Goal: Answer question/provide support

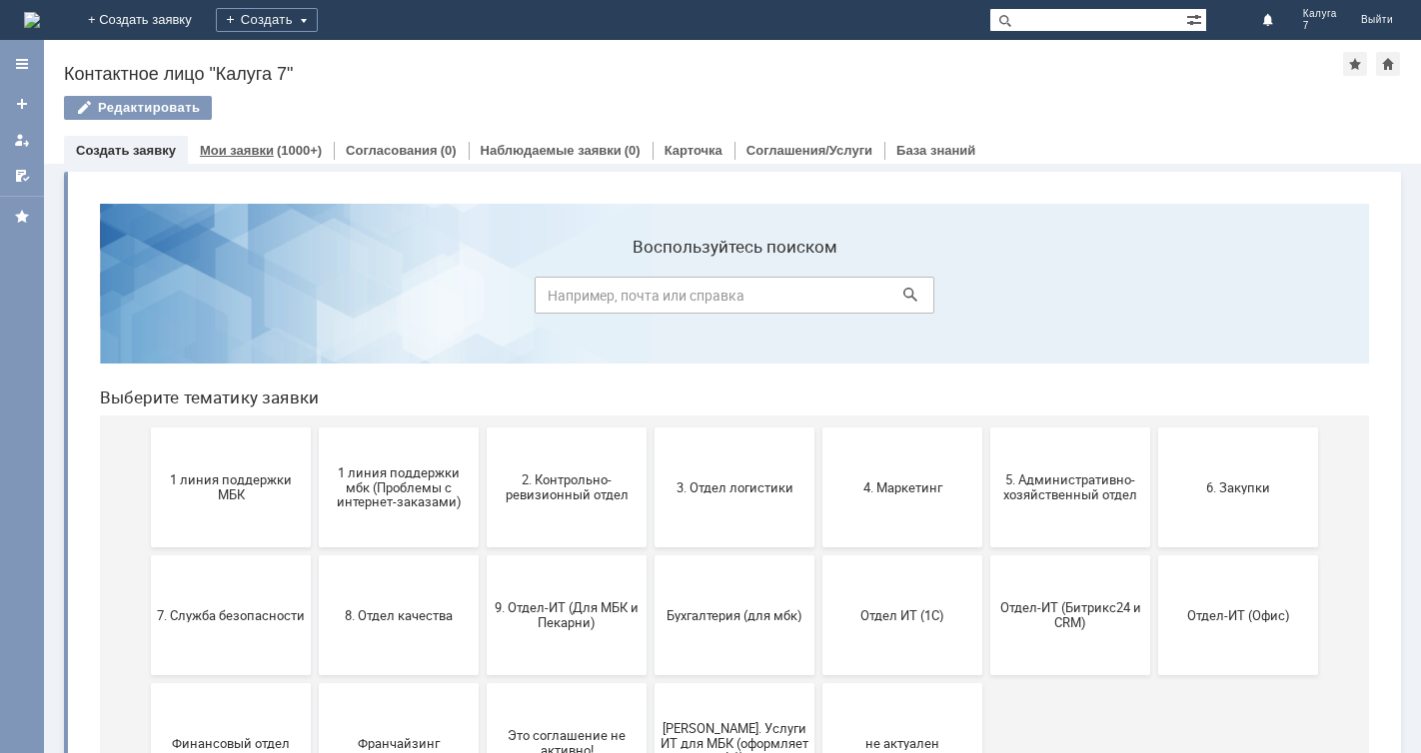
click at [277, 148] on div "(1000+)" at bounding box center [299, 150] width 45 height 15
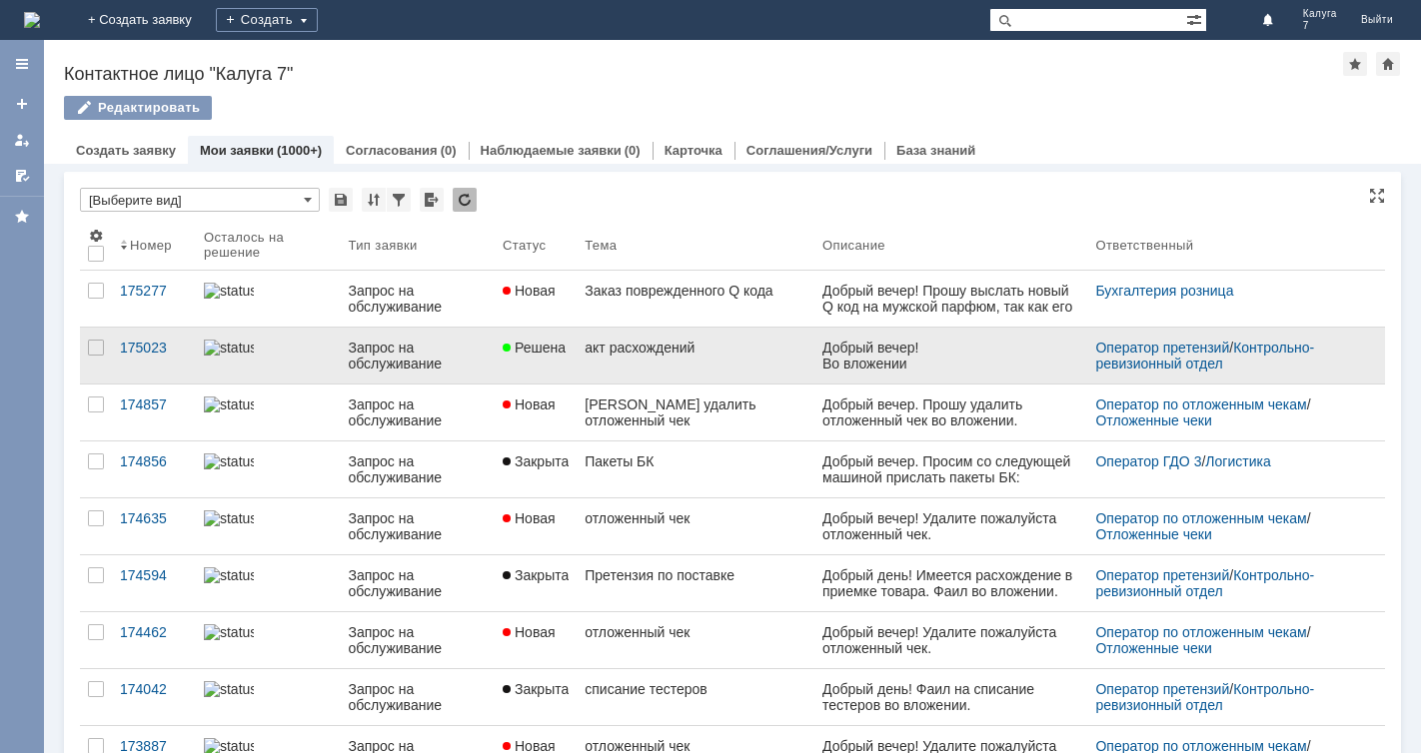
click at [552, 366] on link "Решена" at bounding box center [536, 356] width 82 height 56
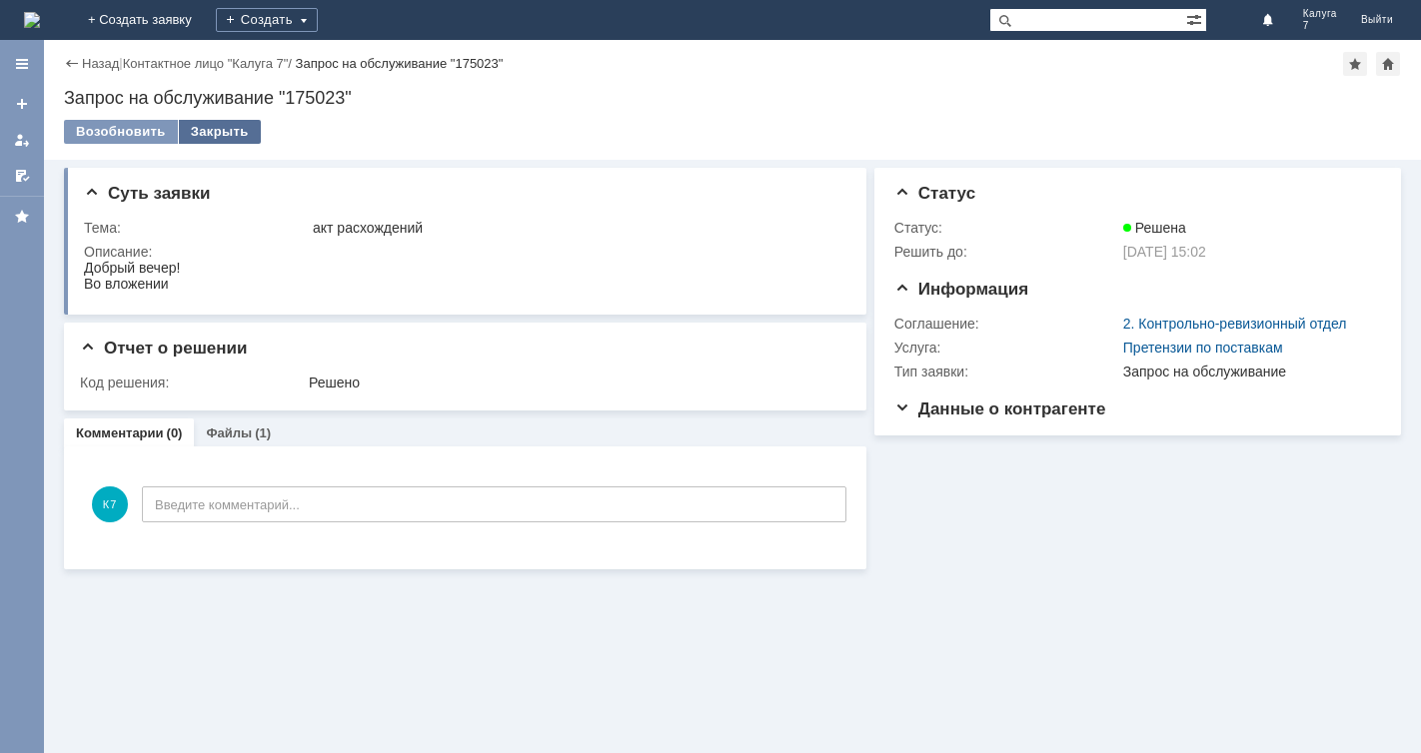
click at [203, 126] on div "Закрыть" at bounding box center [220, 132] width 82 height 24
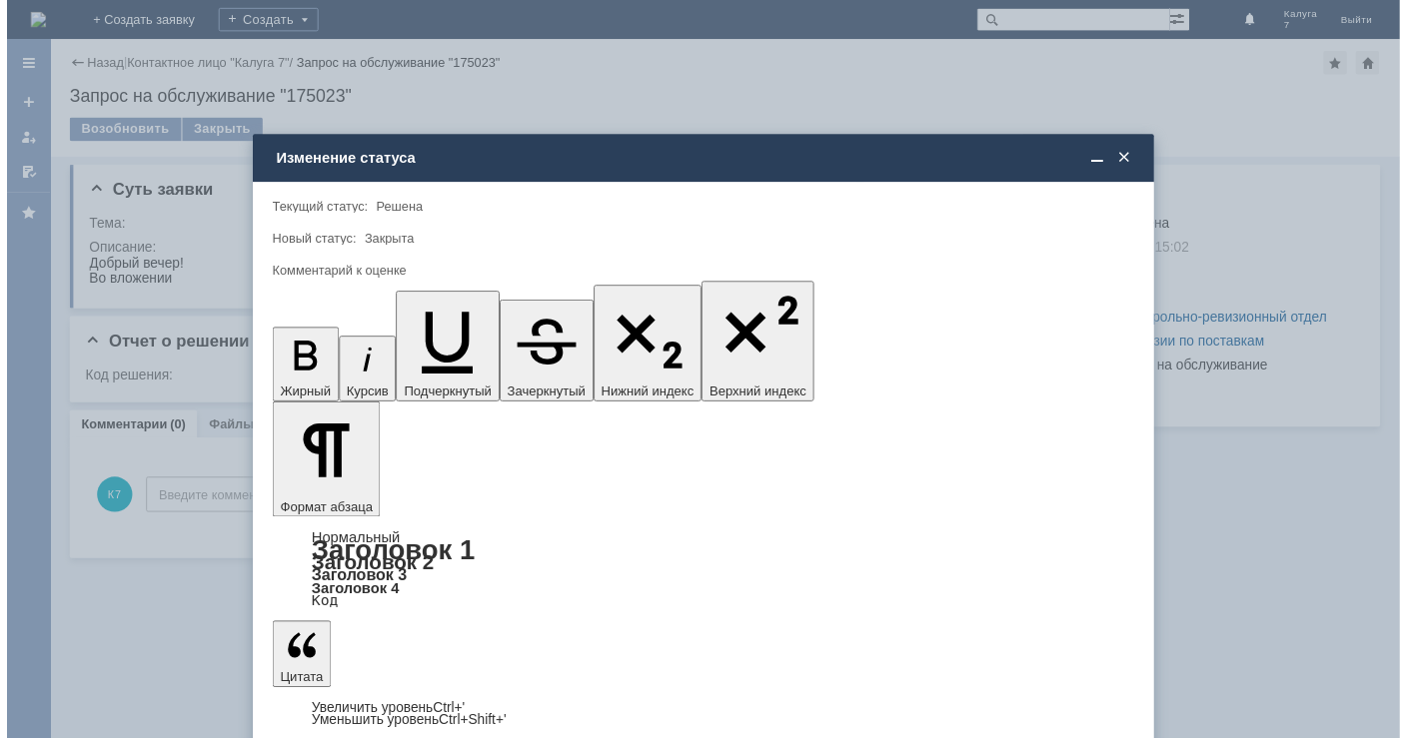
scroll to position [23, 0]
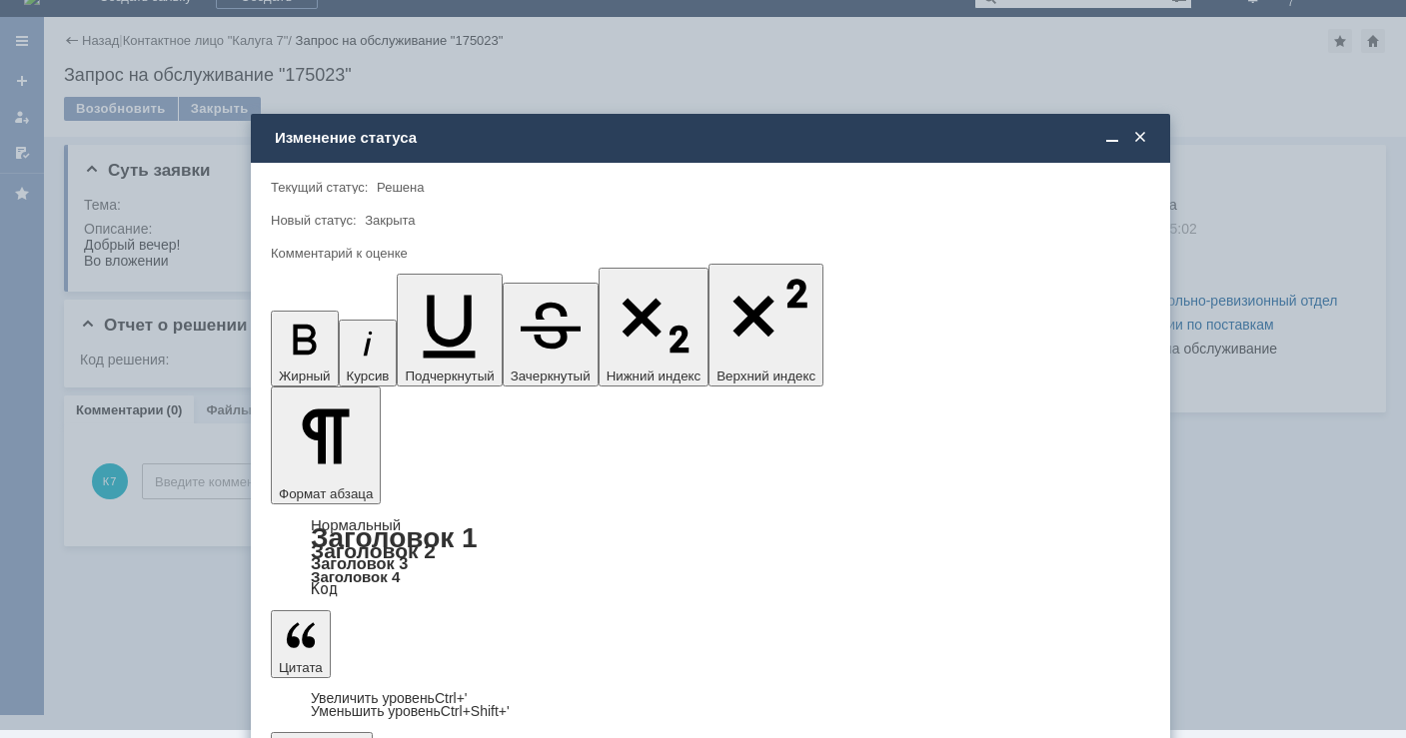
click at [366, 694] on span "5 - Отлично" at bounding box center [710, 693] width 853 height 16
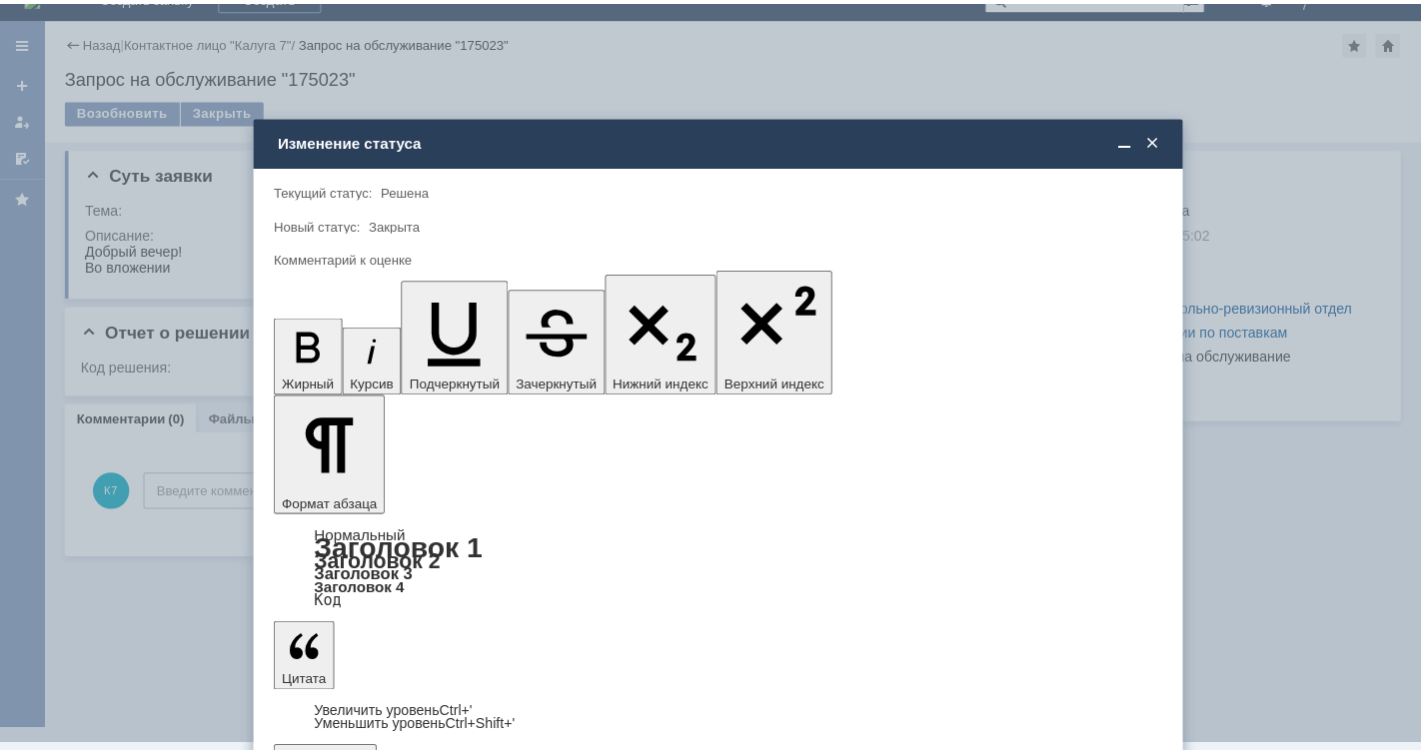
scroll to position [0, 0]
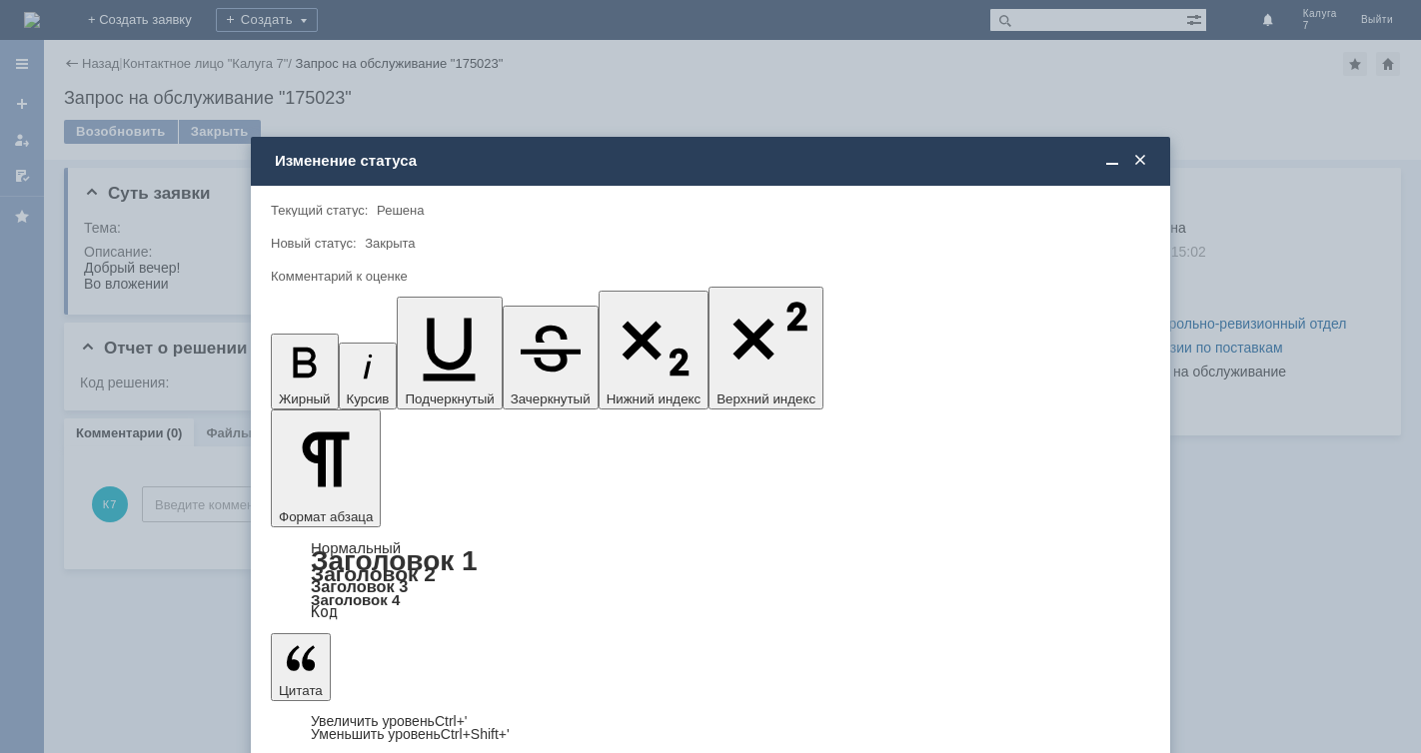
type input "5 - Отлично"
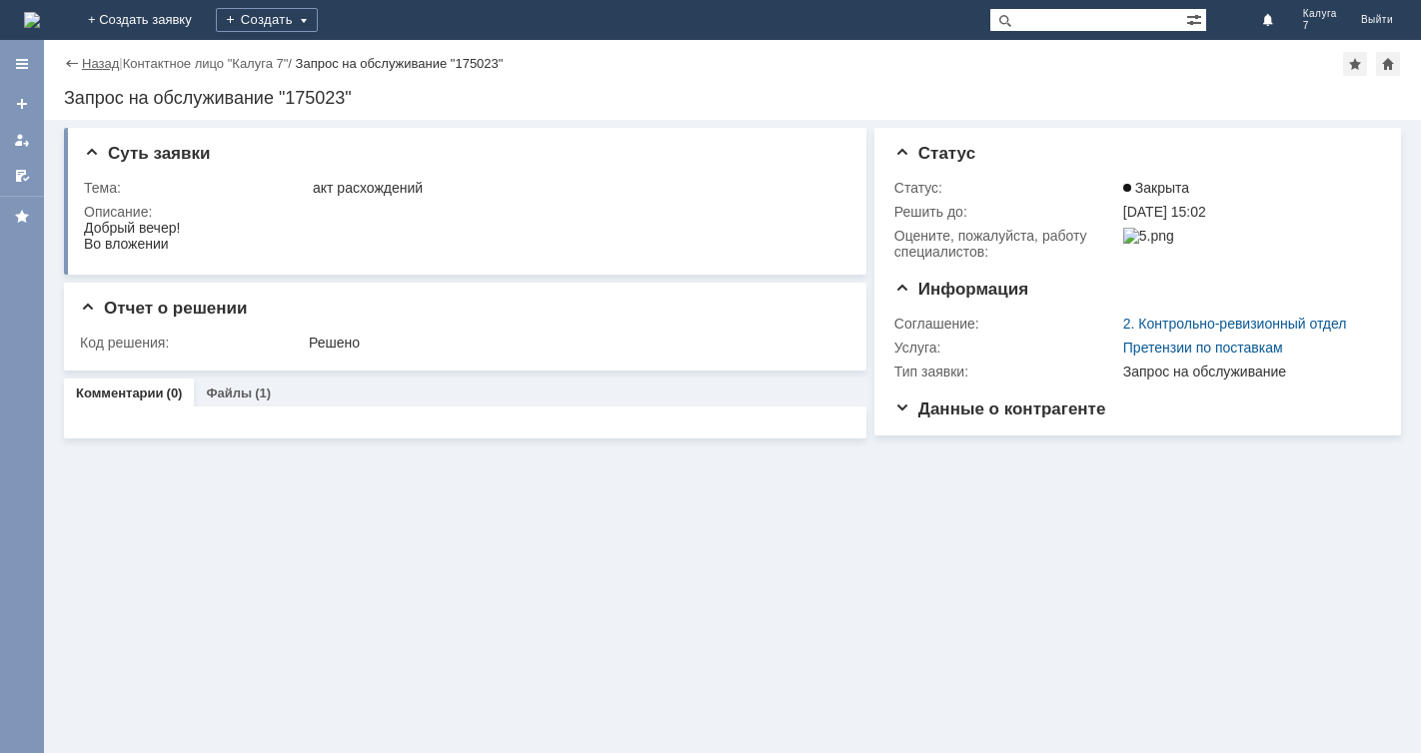
click at [108, 56] on link "Назад" at bounding box center [100, 63] width 37 height 15
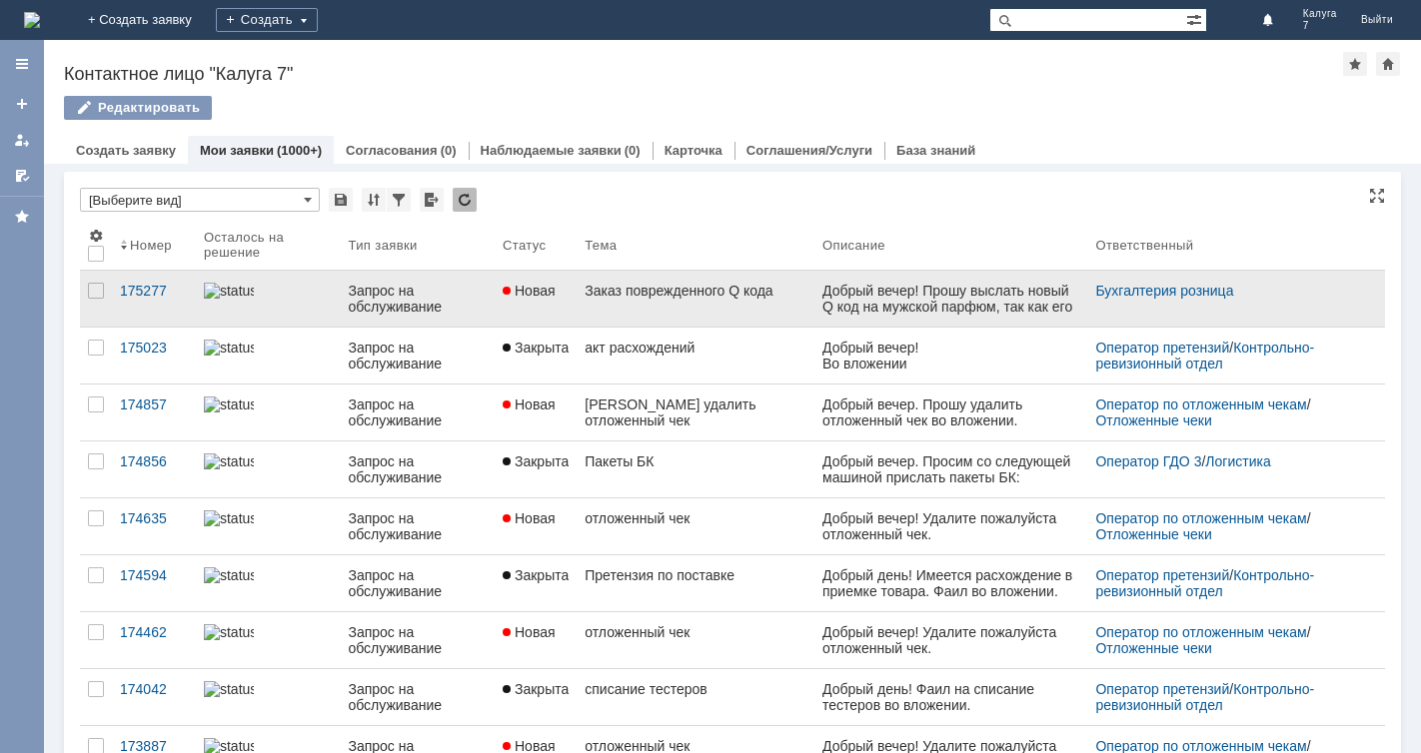
click at [576, 303] on link "Новая" at bounding box center [536, 299] width 82 height 56
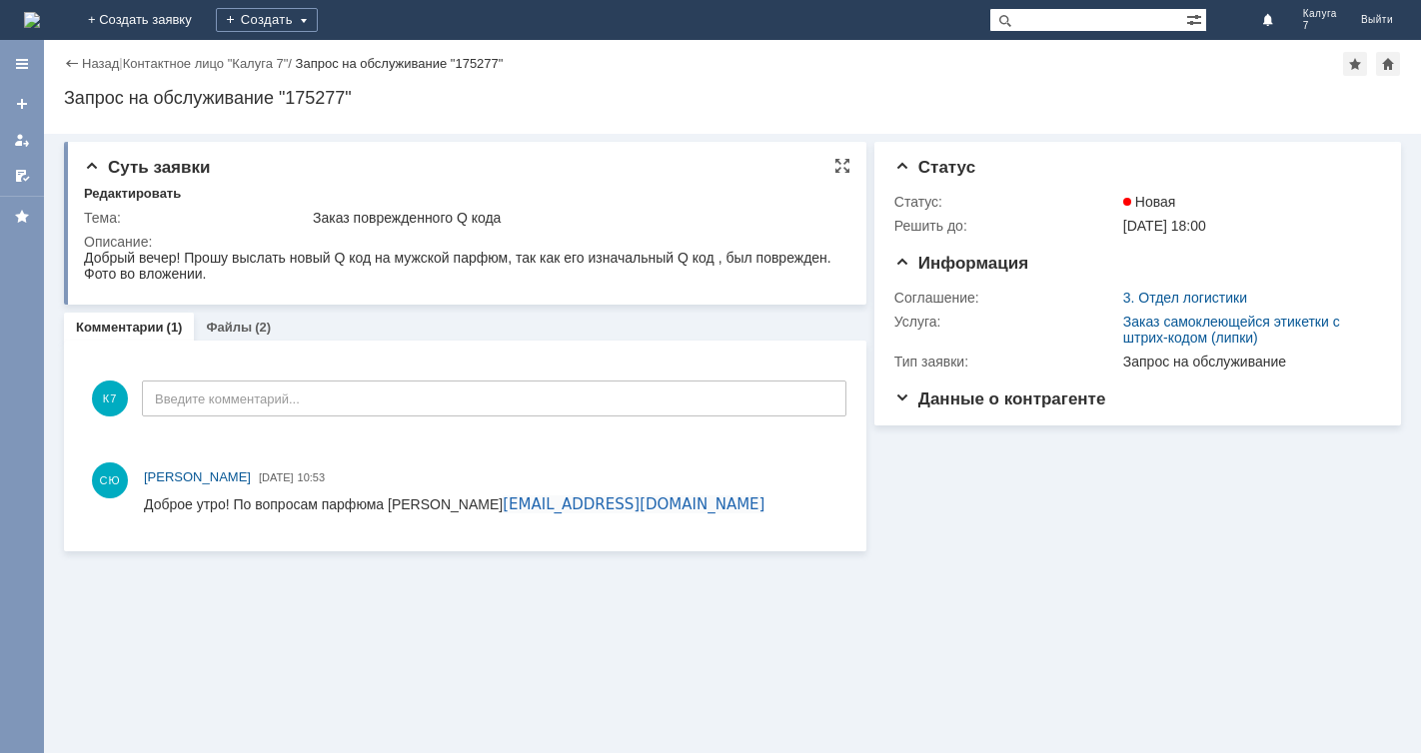
click at [314, 218] on td "Заказ поврежденного Q кода" at bounding box center [576, 218] width 534 height 24
drag, startPoint x: 314, startPoint y: 218, endPoint x: 510, endPoint y: 211, distance: 195.9
click at [510, 211] on div "Заказ поврежденного Q кода" at bounding box center [576, 218] width 526 height 16
copy div "Заказ поврежденного Q кода"
drag, startPoint x: 425, startPoint y: 292, endPoint x: 54, endPoint y: 284, distance: 370.7
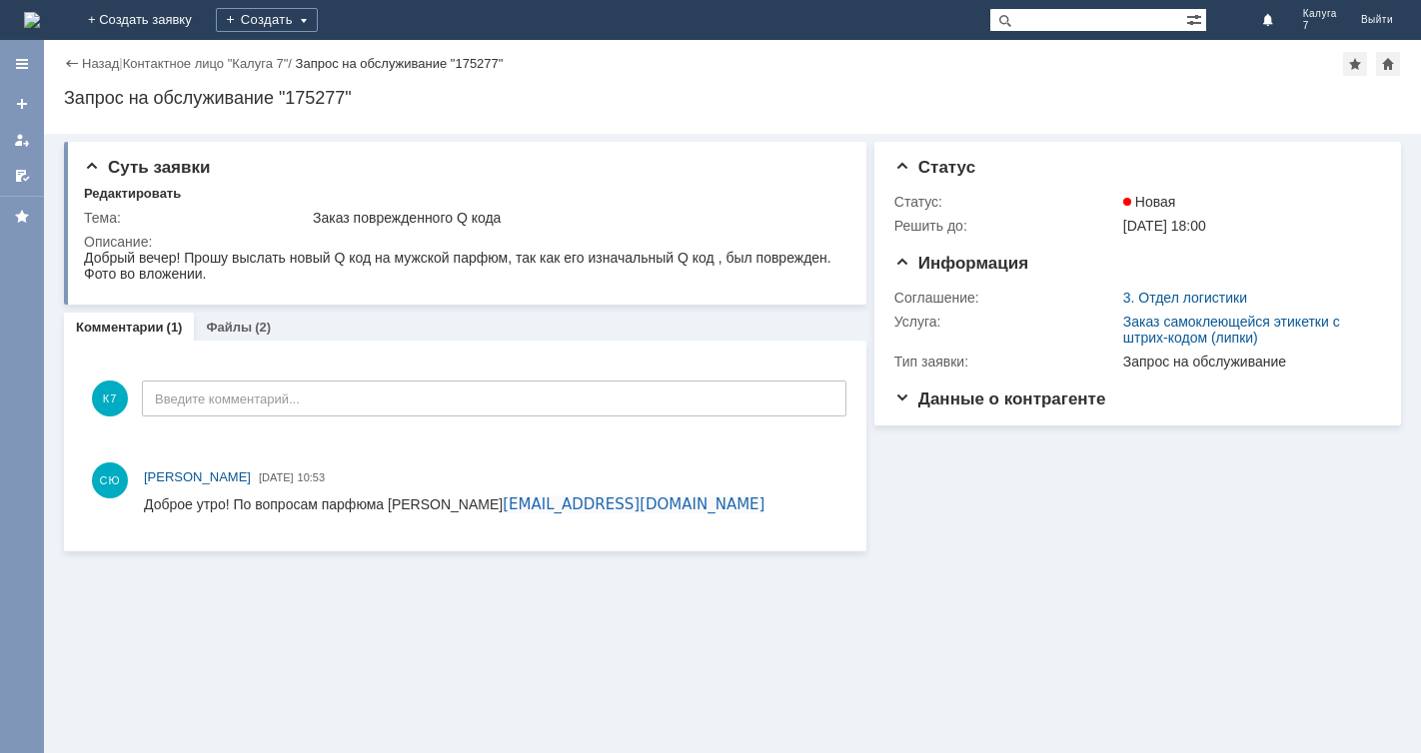
click at [416, 288] on div "Суть заявки Редактировать Тема: Заказ поврежденного Q кода Описание:" at bounding box center [465, 223] width 802 height 163
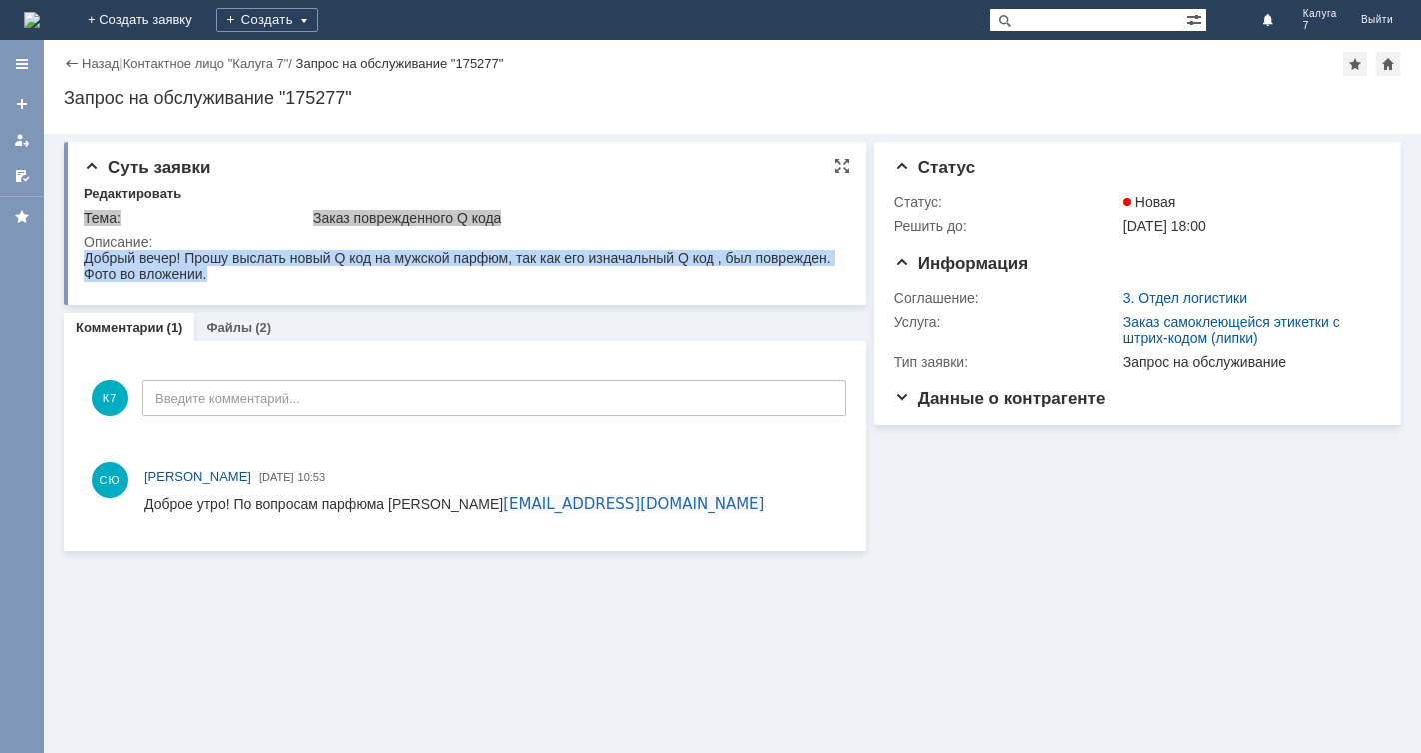
drag, startPoint x: 86, startPoint y: 260, endPoint x: 219, endPoint y: 275, distance: 133.7
click at [219, 275] on body "Добрый вечер! Прошу выслать новый Q код на мужской парфюм, так как его изначаль…" at bounding box center [457, 266] width 747 height 32
copy body "Добрый вечер! Прошу выслать новый Q код на мужской парфюм, так как его изначаль…"
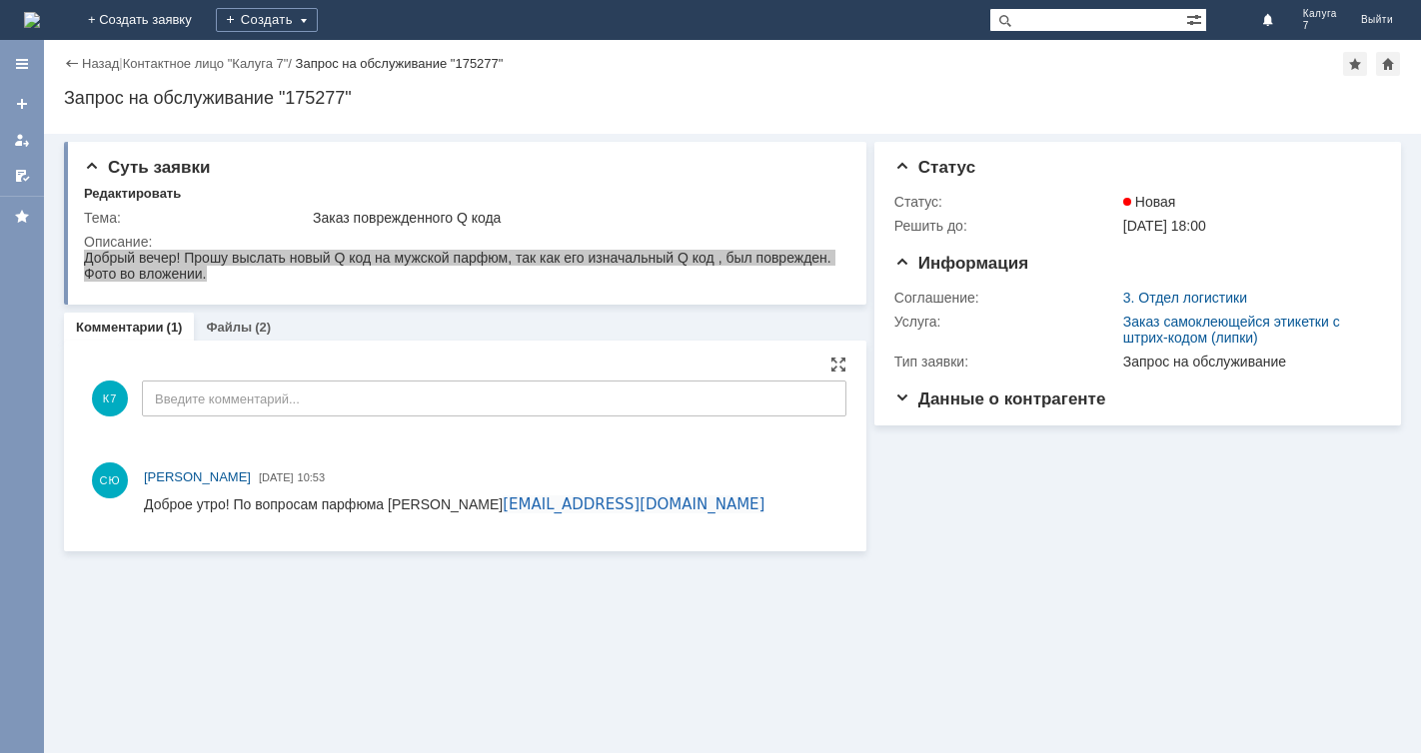
drag, startPoint x: 377, startPoint y: 361, endPoint x: 367, endPoint y: 356, distance: 11.2
click at [367, 356] on div "К7 Введите комментарий..." at bounding box center [465, 401] width 762 height 93
click at [239, 328] on link "Файлы" at bounding box center [229, 327] width 46 height 15
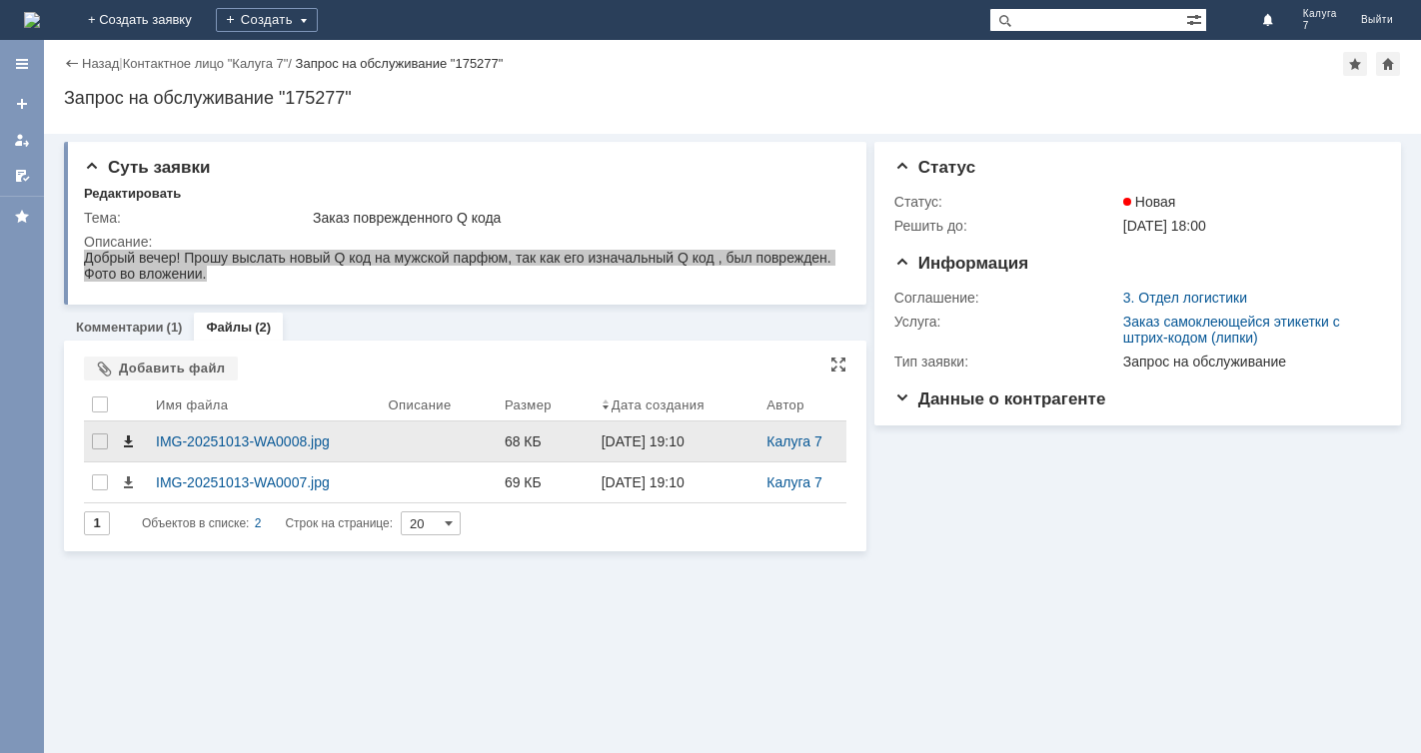
click at [125, 442] on span at bounding box center [128, 442] width 16 height 16
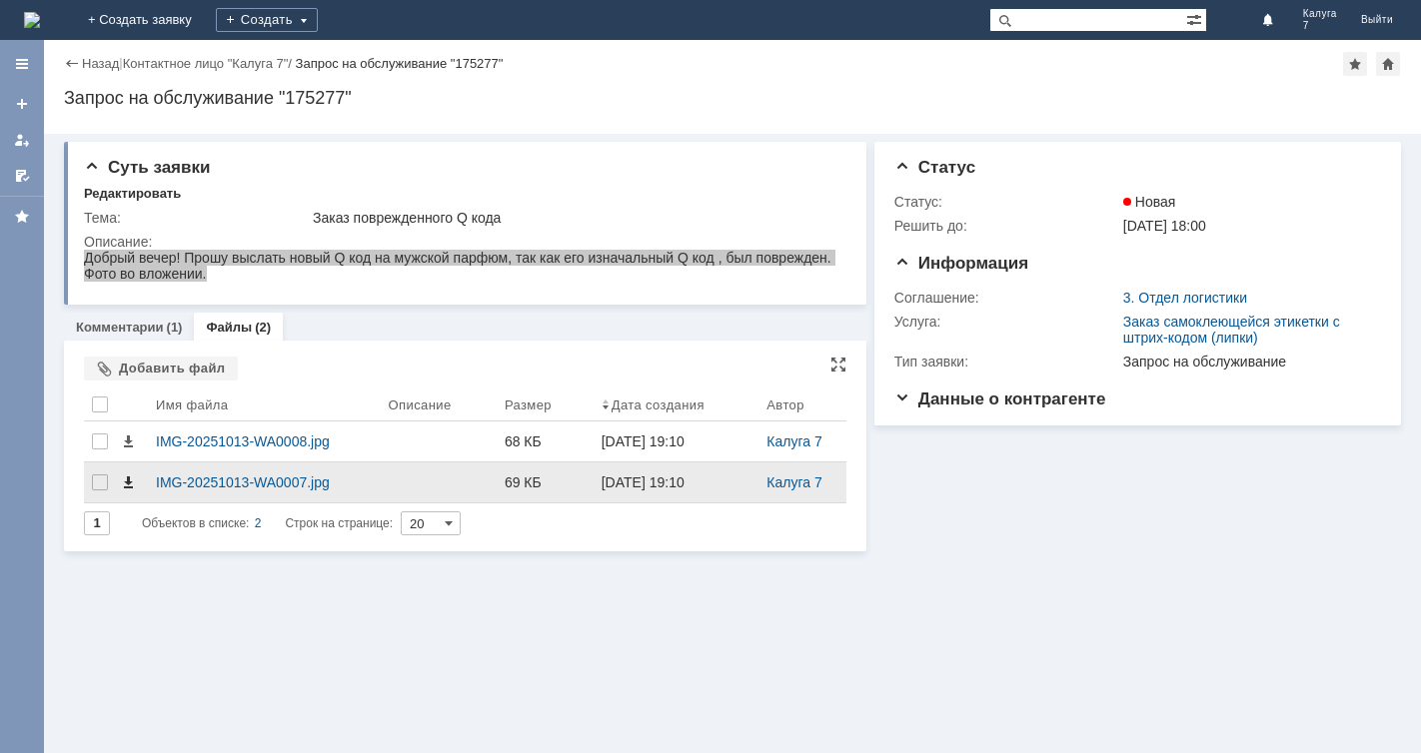
click at [128, 485] on span at bounding box center [128, 483] width 16 height 16
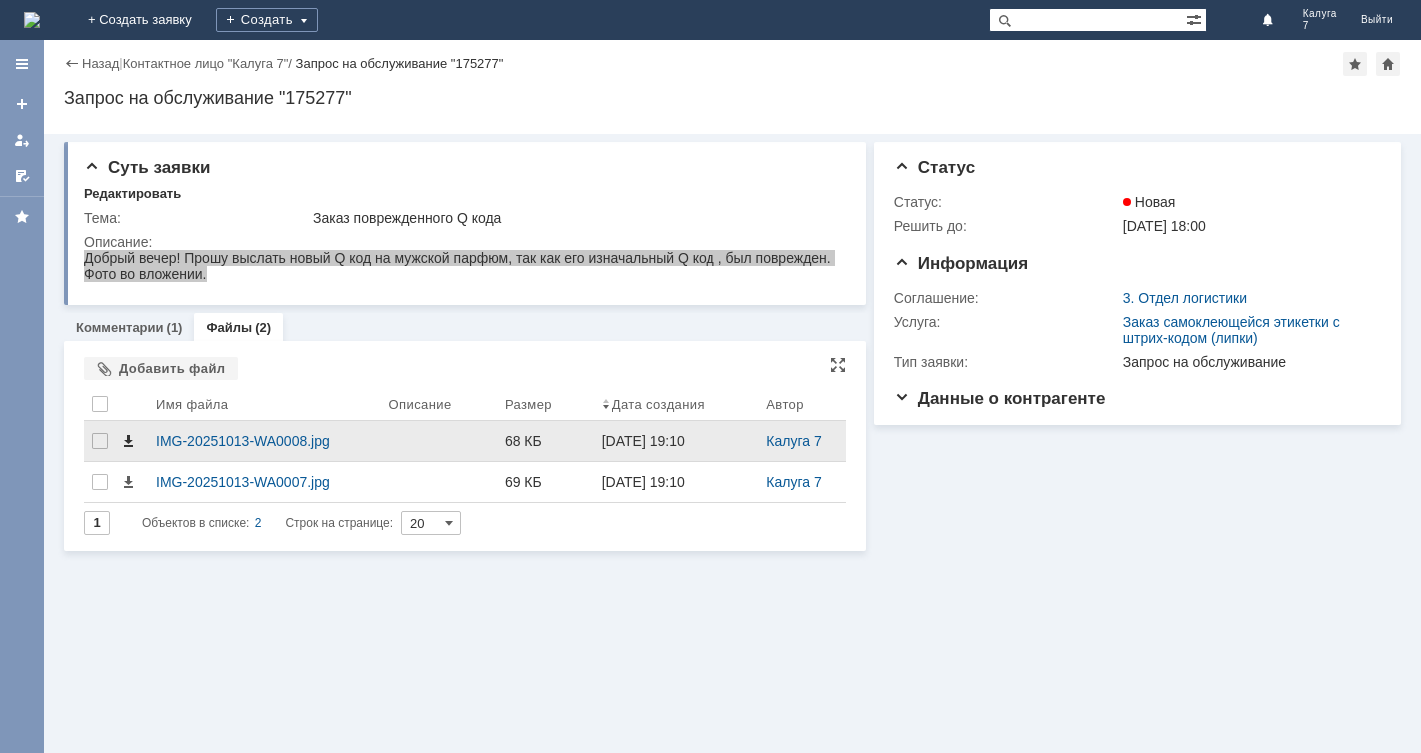
click at [127, 443] on span at bounding box center [128, 442] width 16 height 16
click at [279, 439] on div "IMG-20251013-WA0008.jpg" at bounding box center [264, 442] width 217 height 16
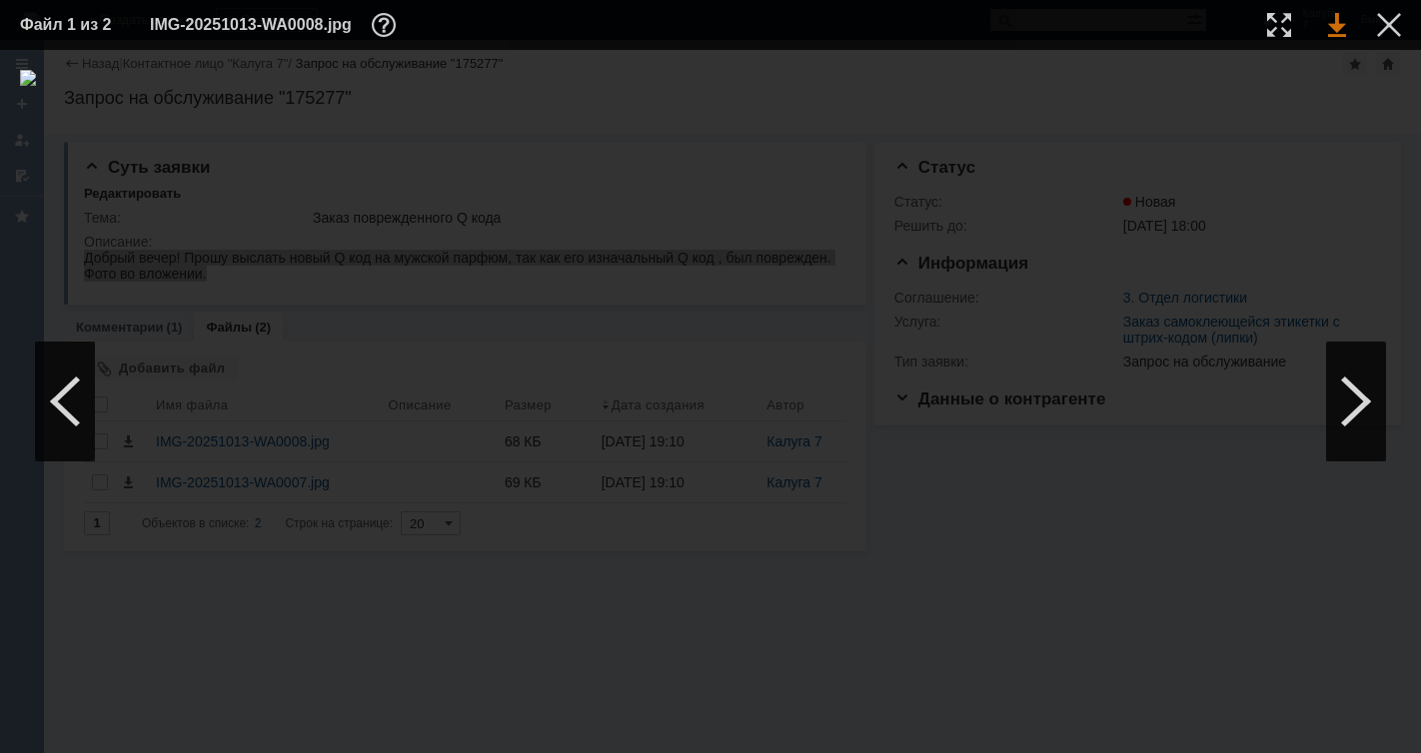
click at [1342, 20] on link at bounding box center [1337, 25] width 18 height 24
